Goal: Information Seeking & Learning: Learn about a topic

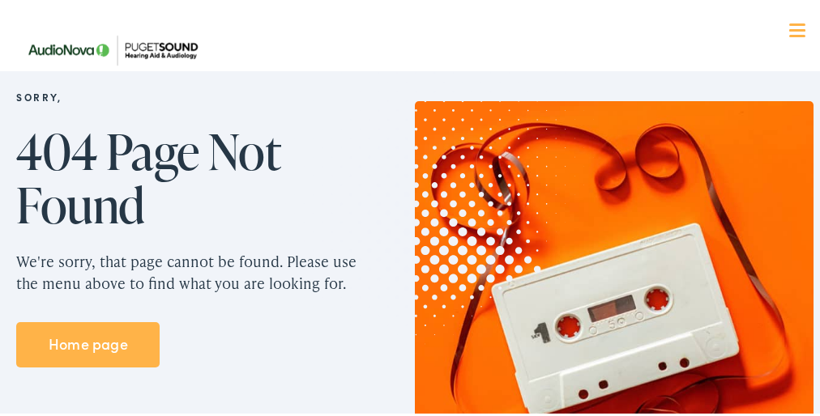
click at [410, 236] on img at bounding box center [434, 186] width 318 height 327
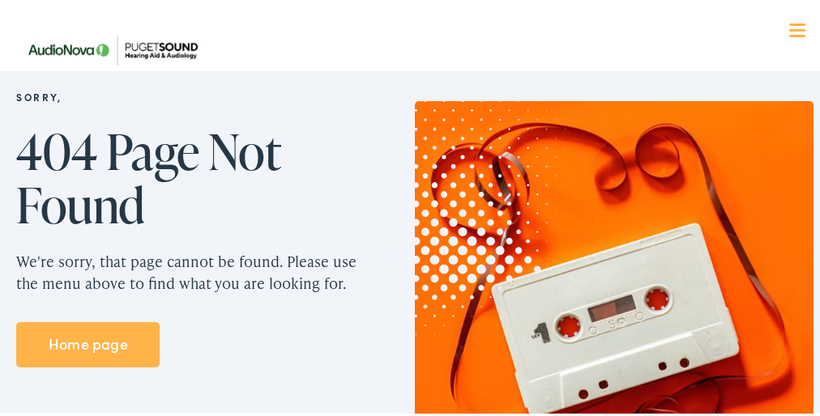
click at [410, 236] on img at bounding box center [434, 186] width 318 height 327
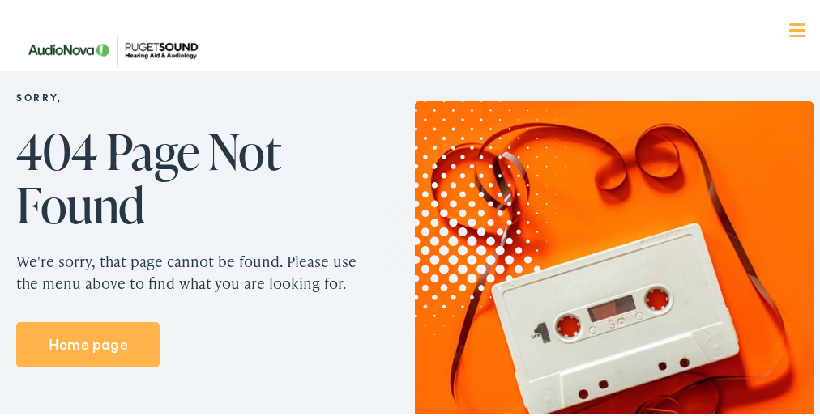
click at [410, 236] on img at bounding box center [434, 186] width 318 height 327
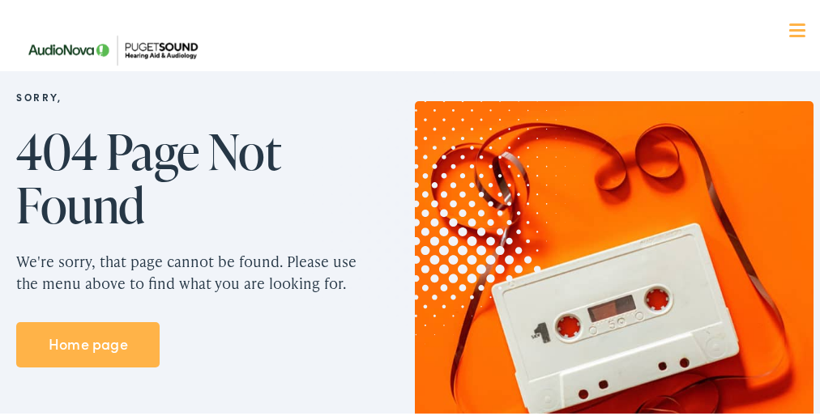
click at [410, 236] on img at bounding box center [434, 186] width 318 height 327
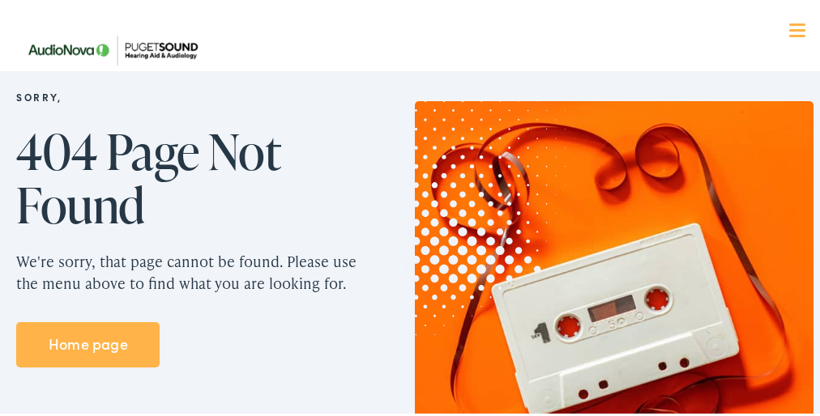
click at [410, 236] on img at bounding box center [434, 186] width 318 height 327
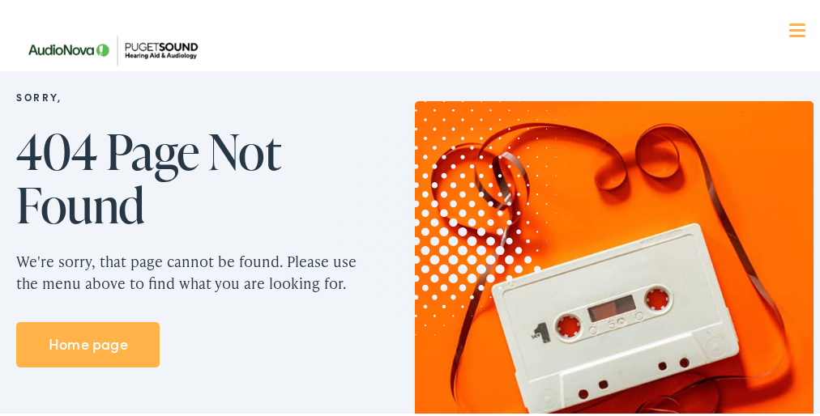
click at [410, 236] on img at bounding box center [434, 186] width 318 height 327
